Goal: Task Accomplishment & Management: Manage account settings

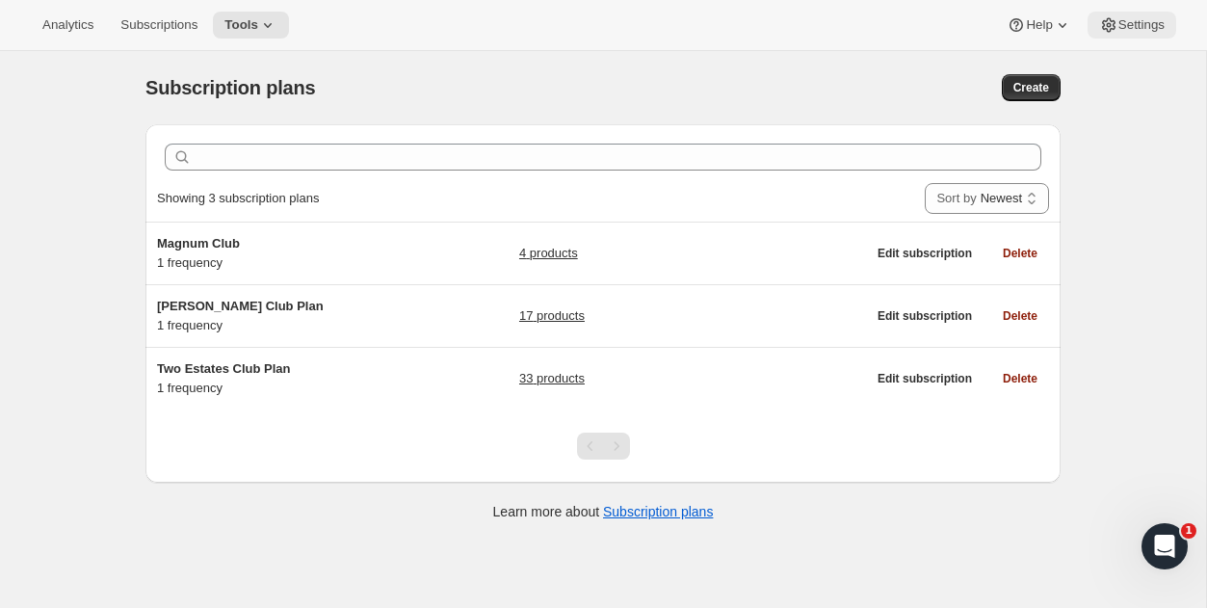
click at [1136, 27] on span "Settings" at bounding box center [1142, 24] width 46 height 15
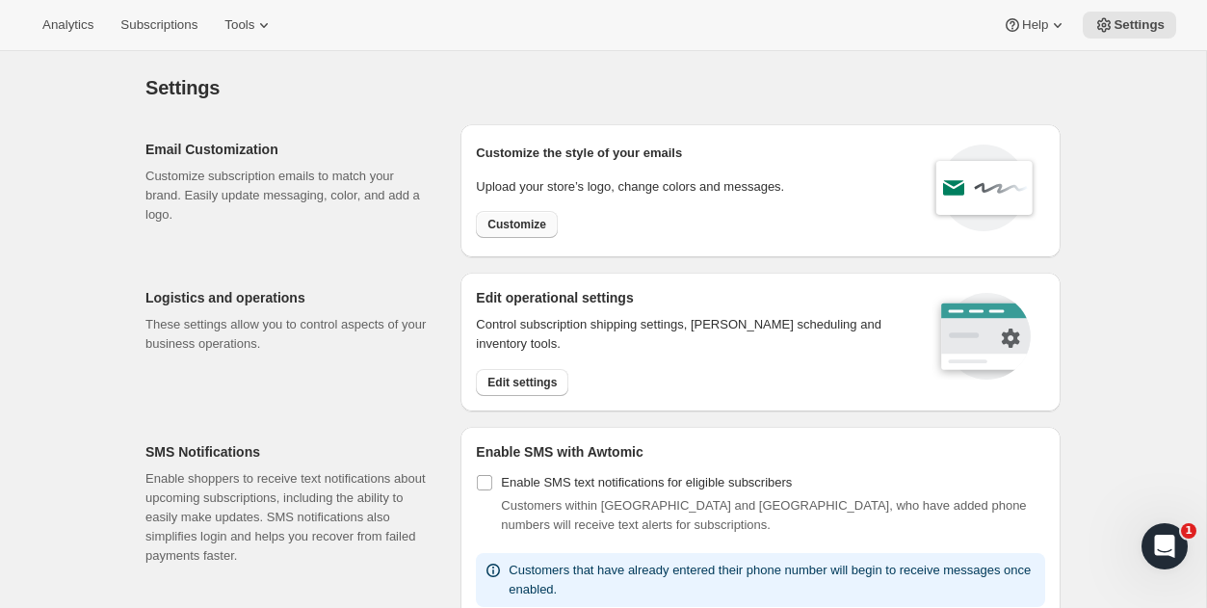
click at [511, 221] on span "Customize" at bounding box center [517, 224] width 59 height 15
select select "subscriptionMessage"
select select "5"
select select "15"
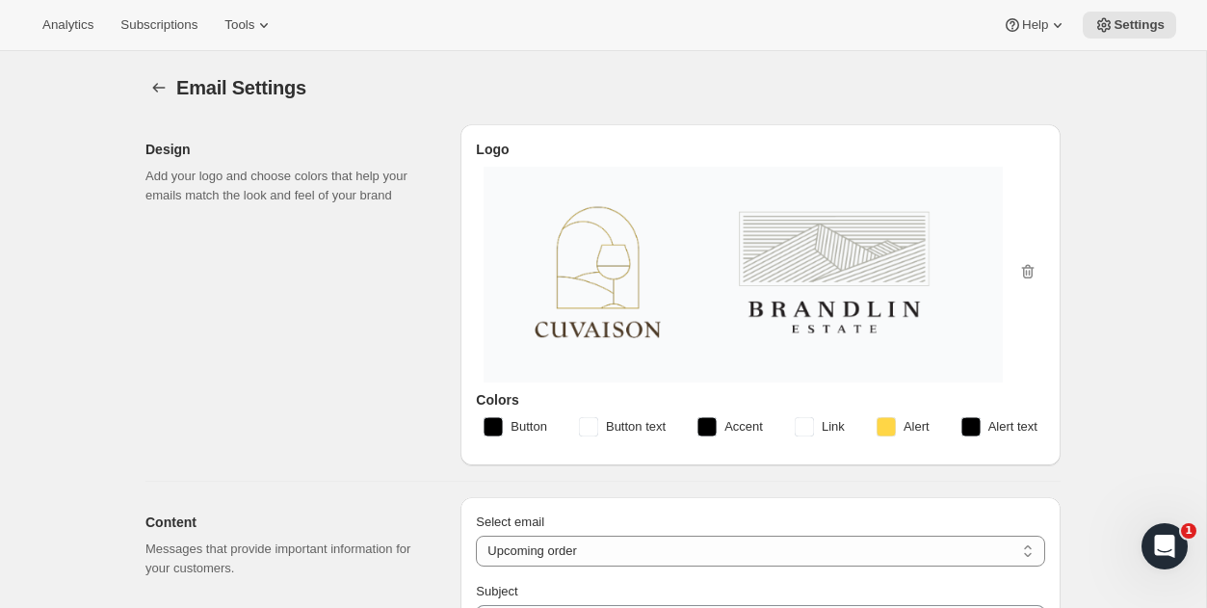
type input "Two Estates"
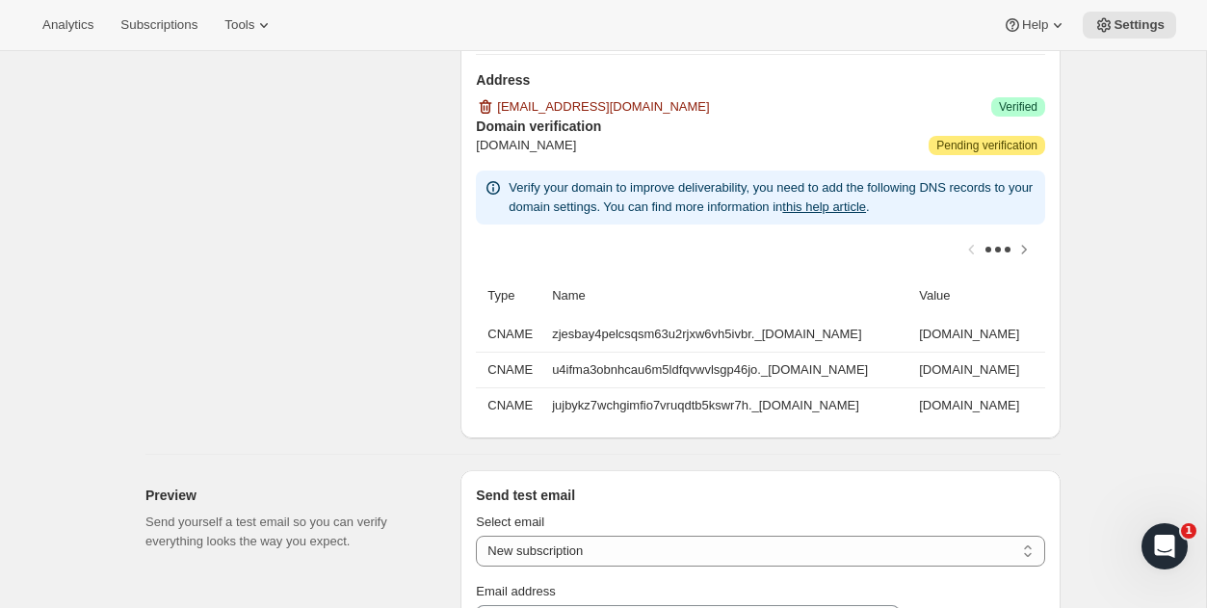
scroll to position [1407, 0]
